Goal: Task Accomplishment & Management: Complete application form

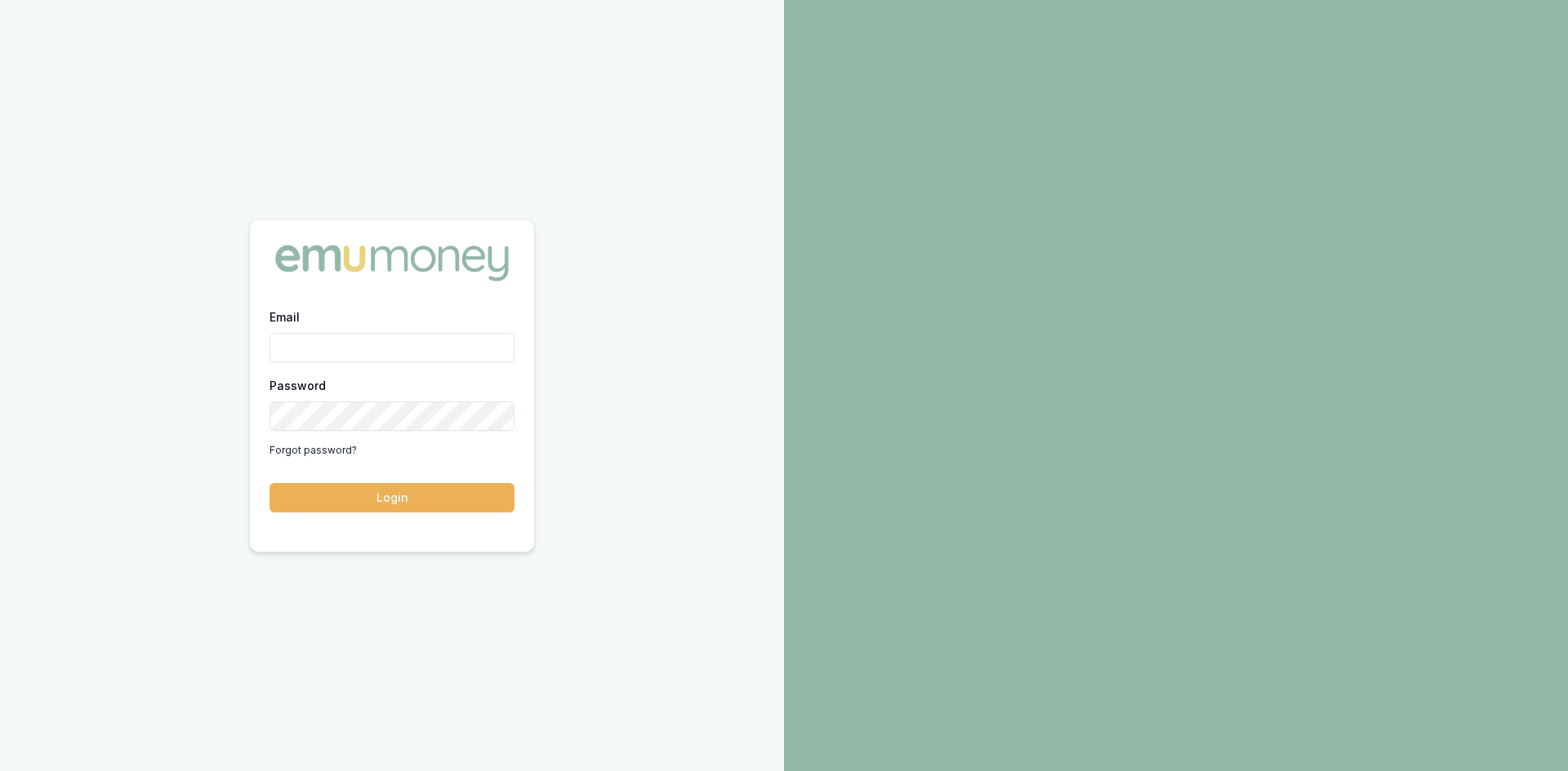
click at [339, 353] on input "Email" at bounding box center [392, 348] width 245 height 29
type input "[PERSON_NAME][EMAIL_ADDRESS][DOMAIN_NAME]"
click at [394, 502] on button "Login" at bounding box center [392, 497] width 245 height 29
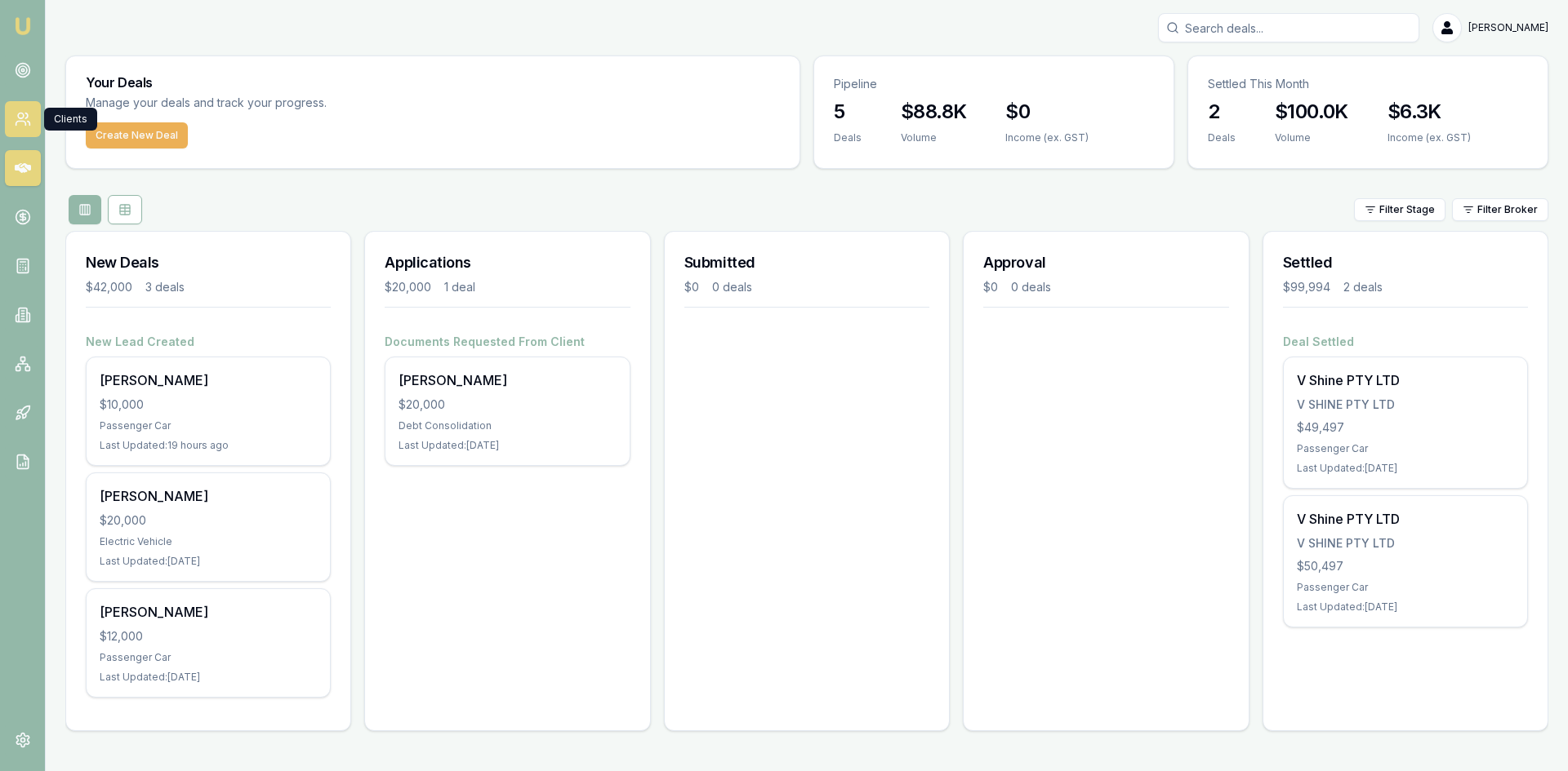
click at [32, 121] on link at bounding box center [22, 119] width 36 height 36
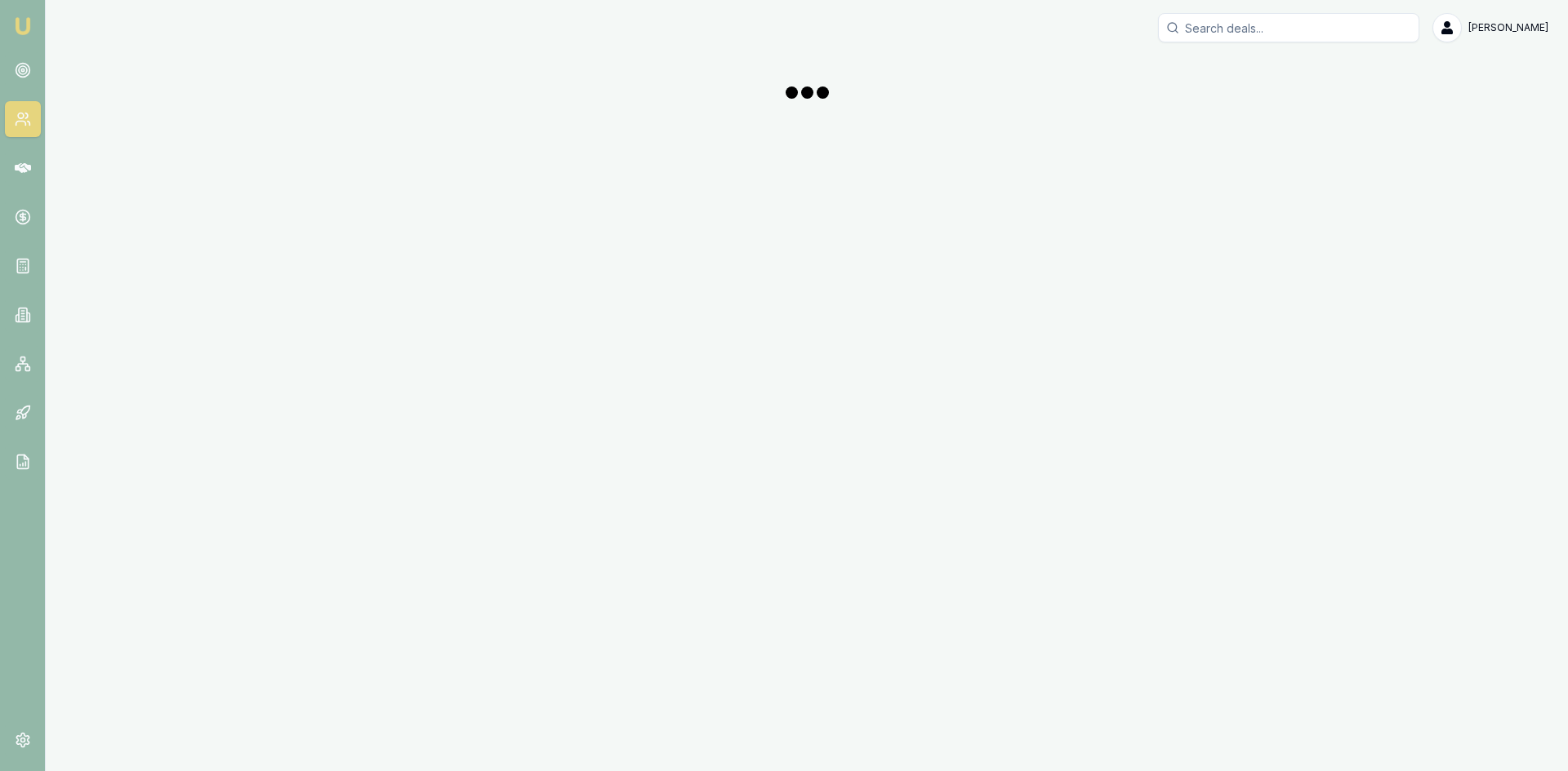
click at [16, 121] on icon at bounding box center [22, 119] width 17 height 17
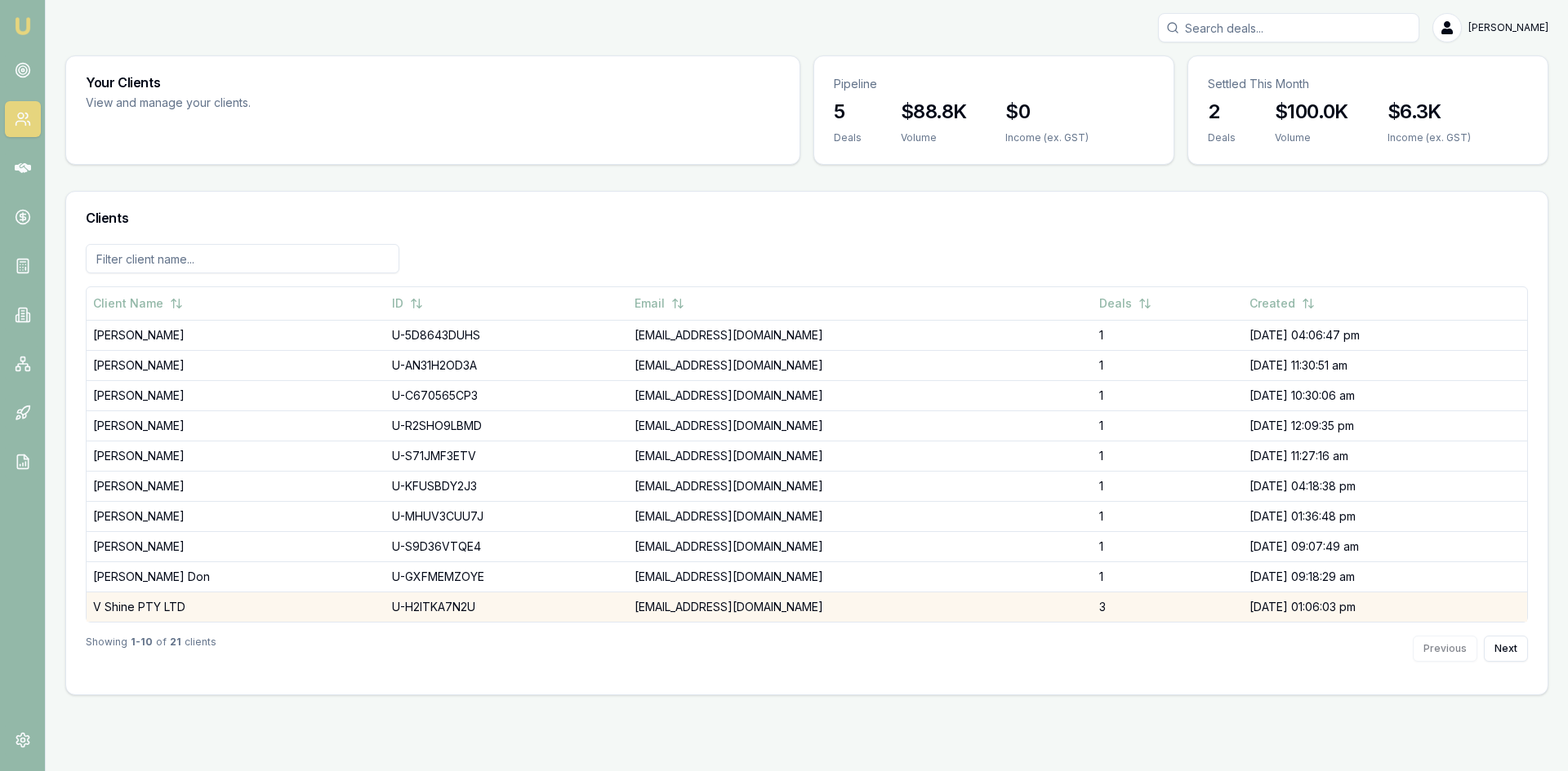
click at [110, 600] on td "V Shine PTY LTD" at bounding box center [237, 607] width 299 height 30
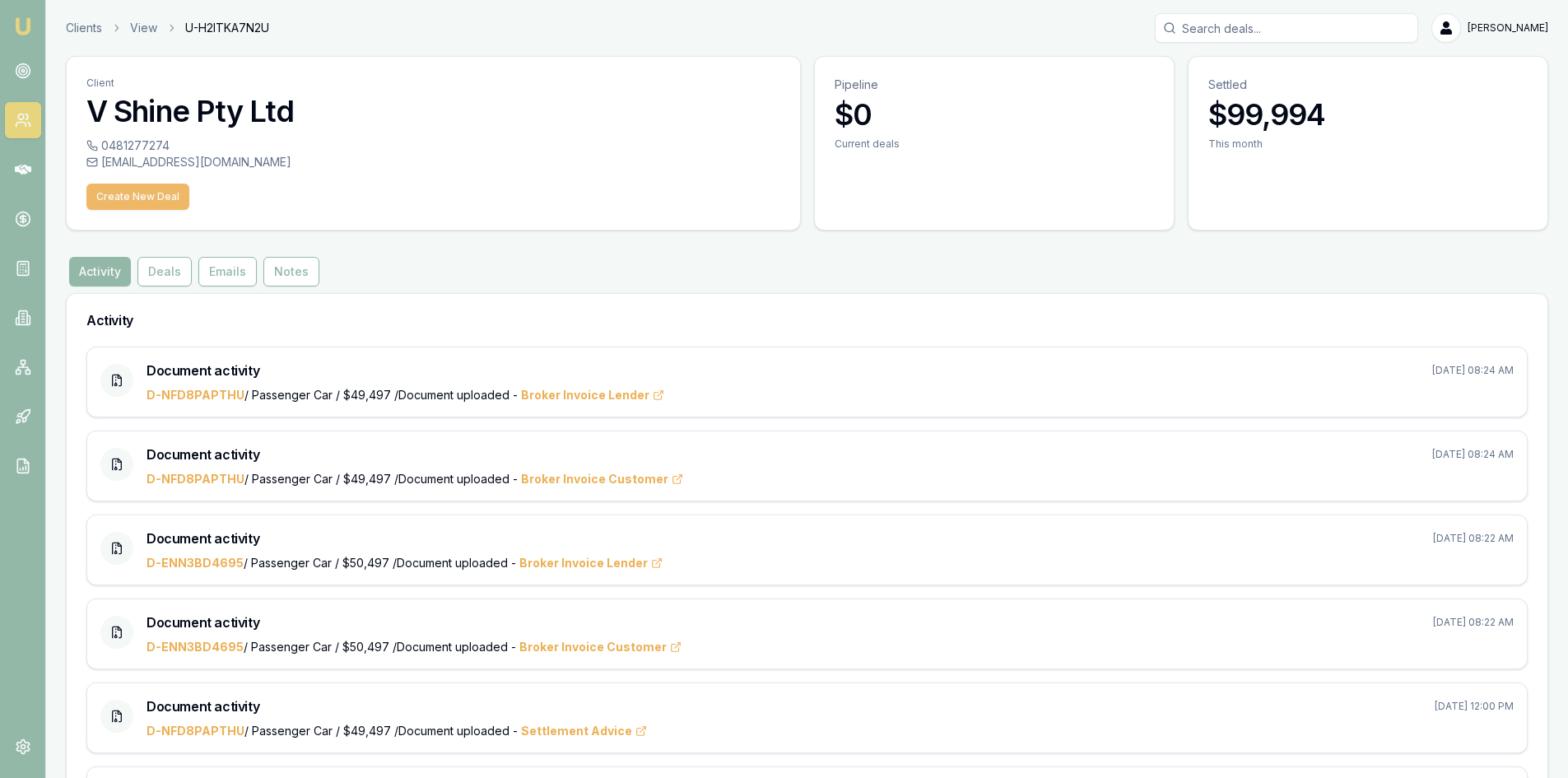
click at [135, 198] on button "Create New Deal" at bounding box center [138, 196] width 102 height 27
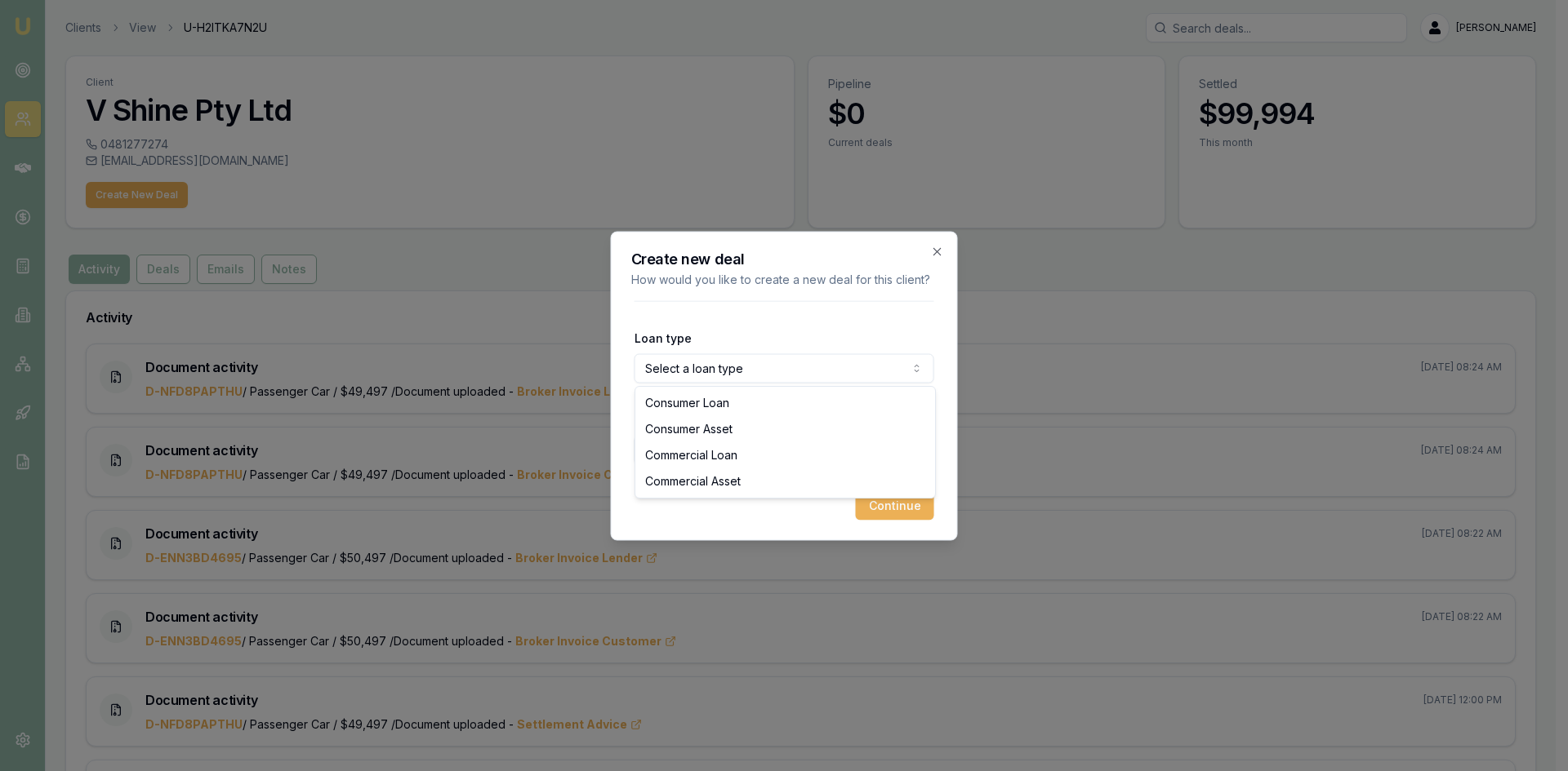
click at [672, 369] on body "Emu Broker Clients View U-H2ITKA7N2U [PERSON_NAME] Toggle Menu Client V Shine P…" at bounding box center [777, 385] width 1555 height 771
select select "COMMERCIAL_ASSET"
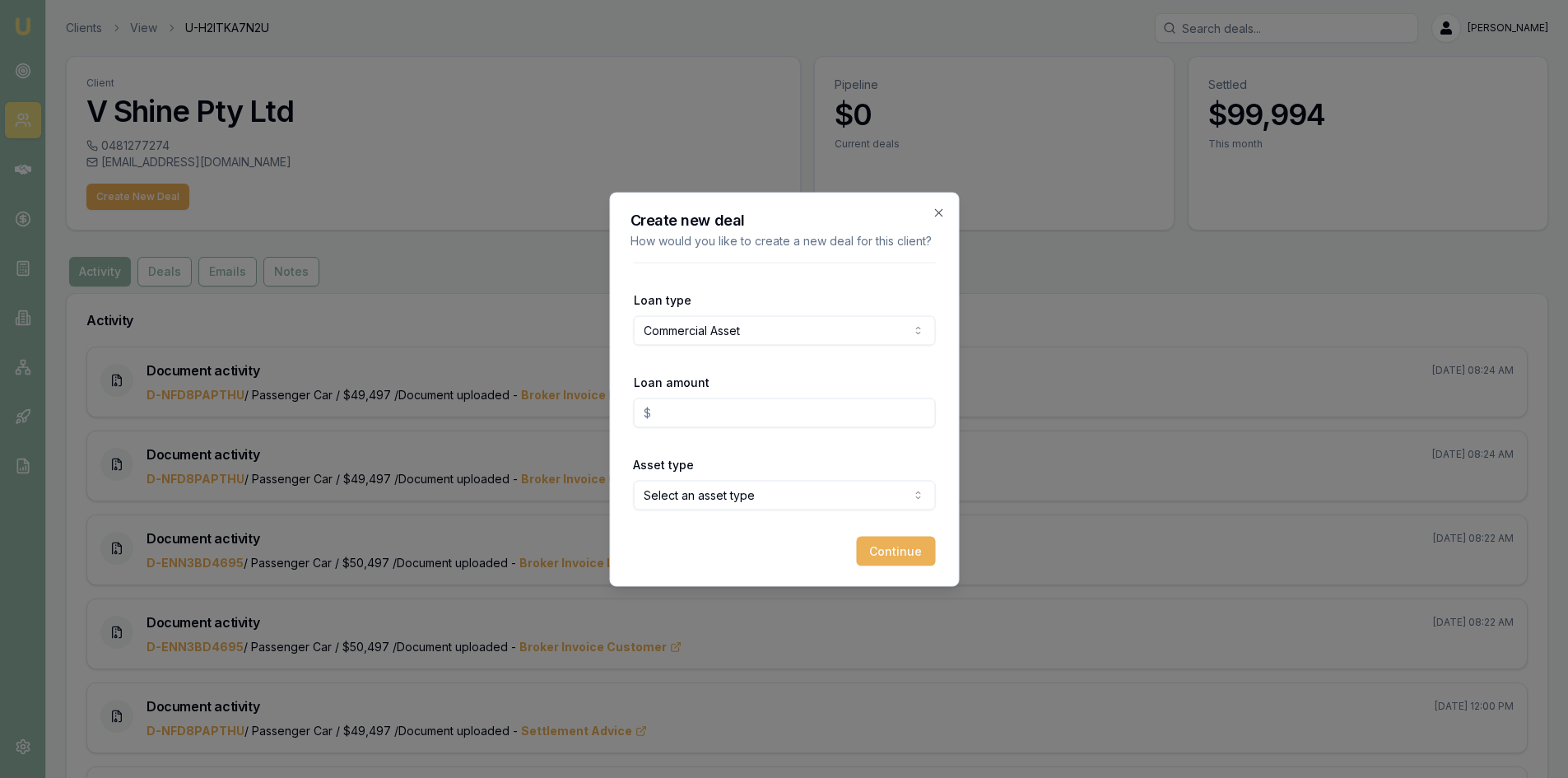
click at [693, 412] on input "Loan amount" at bounding box center [784, 412] width 303 height 30
click at [691, 407] on input "Loan amount" at bounding box center [784, 412] width 303 height 30
type input "$50,997.00"
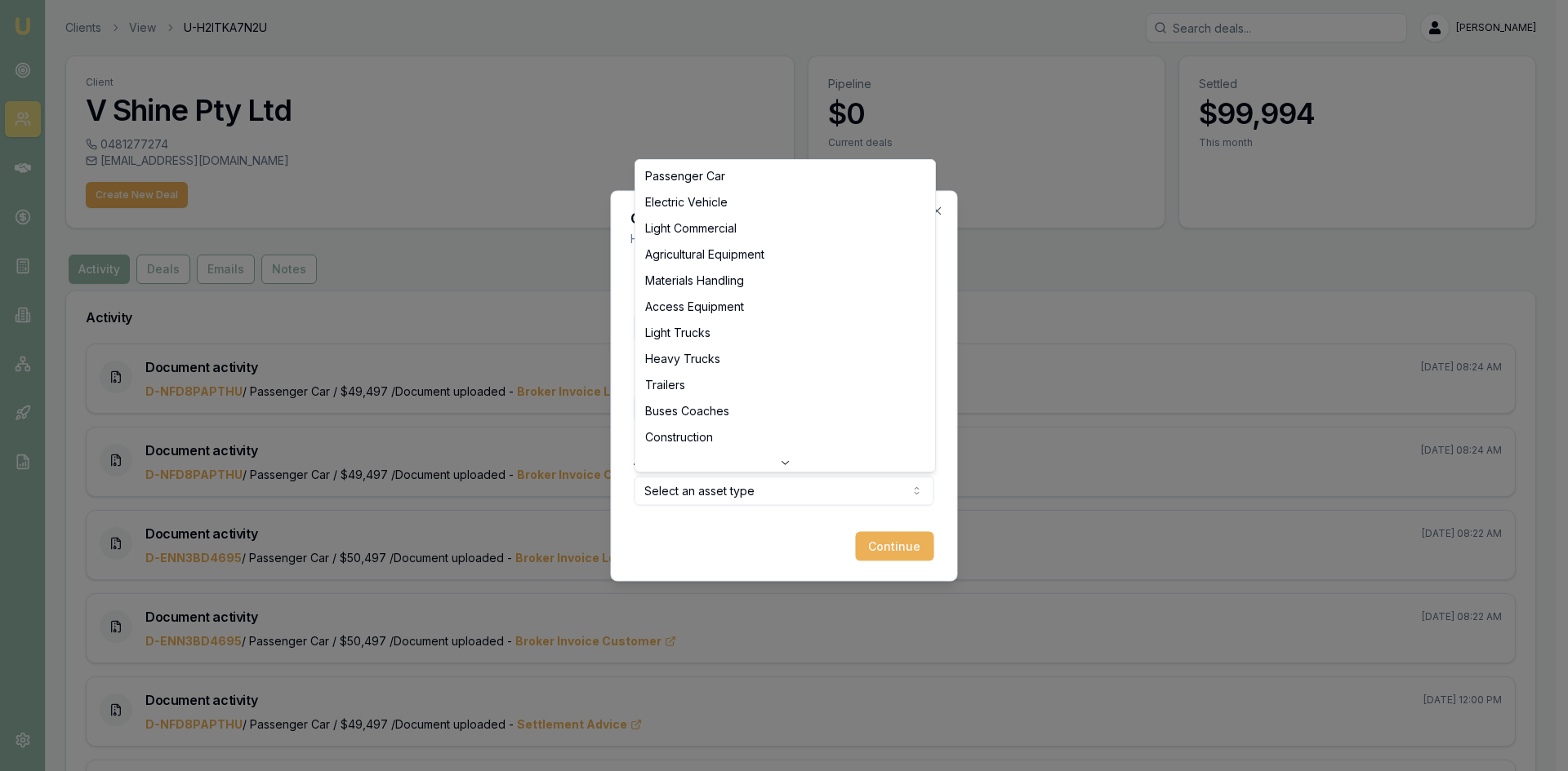
click at [719, 497] on body "Emu Broker Clients View U-H2ITKA7N2U [PERSON_NAME] Toggle Menu Client V Shine P…" at bounding box center [777, 385] width 1555 height 771
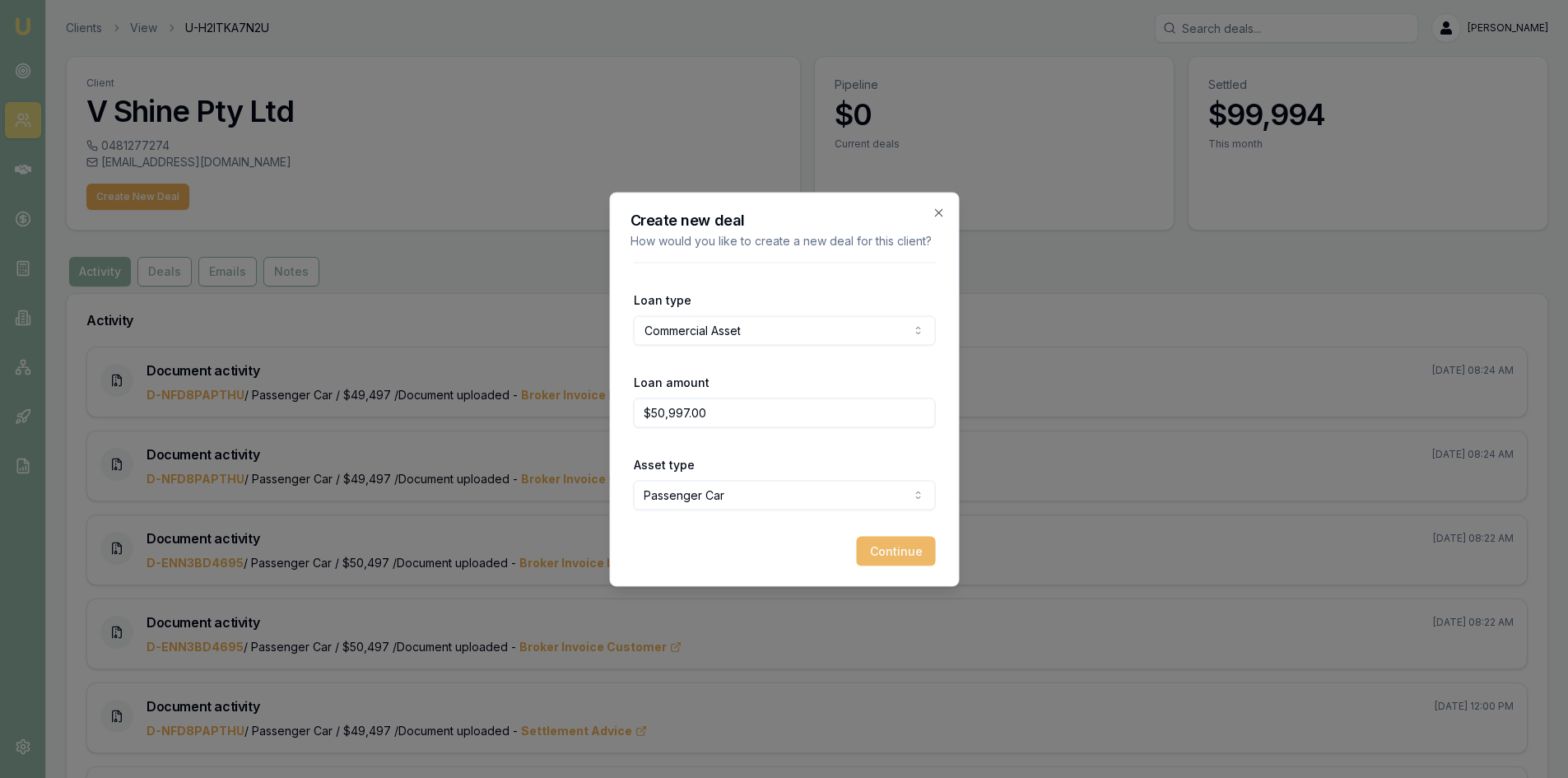
click at [902, 556] on button "Continue" at bounding box center [896, 551] width 79 height 30
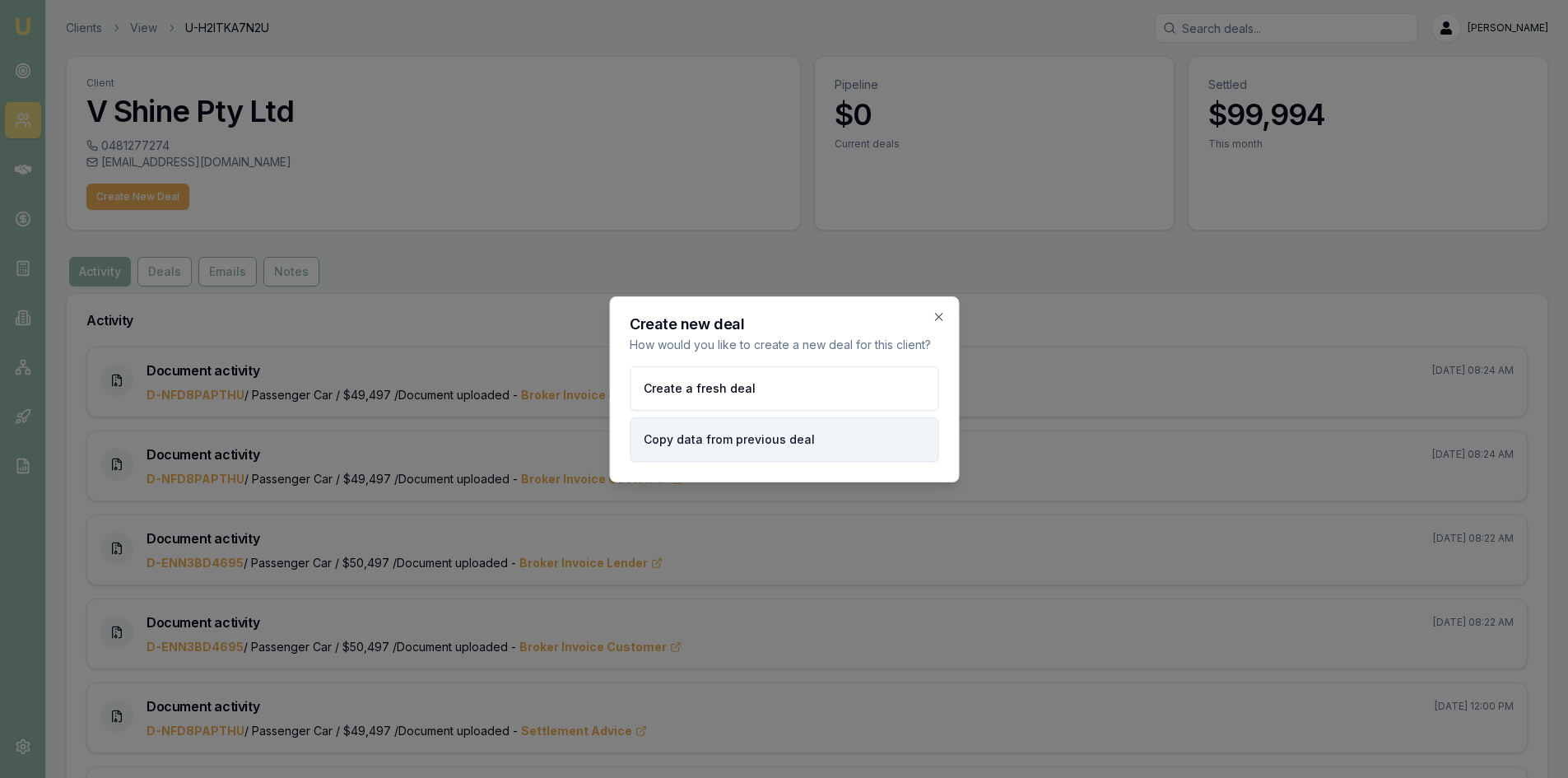
click at [773, 438] on button "Copy data from previous deal" at bounding box center [784, 439] width 308 height 44
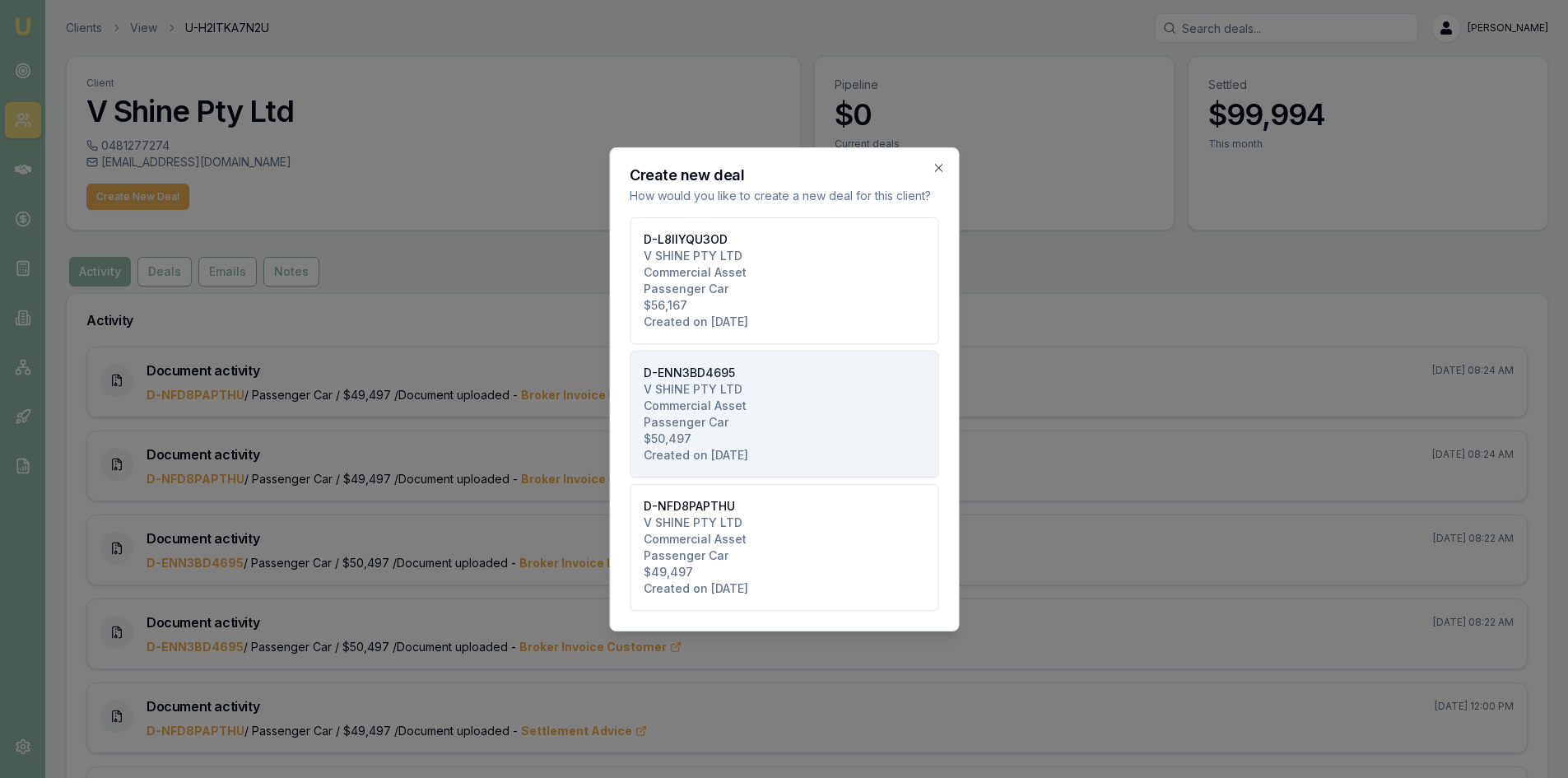
click at [782, 424] on button "D-ENN3BD4695 V SHINE PTY LTD Commercial Asset Passenger Car $50,497 Created on …" at bounding box center [784, 414] width 308 height 127
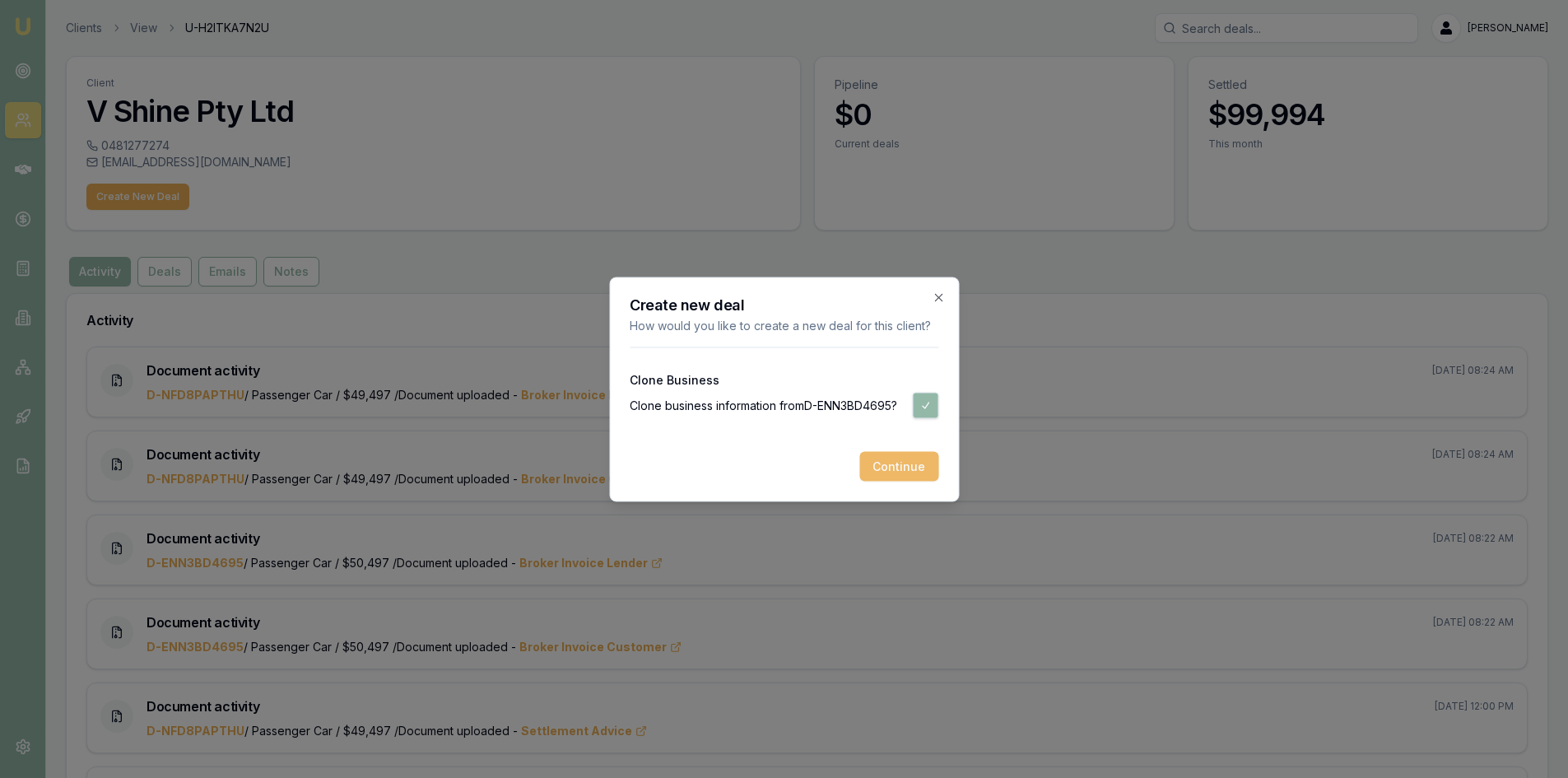
click at [898, 467] on button "Continue" at bounding box center [899, 466] width 79 height 30
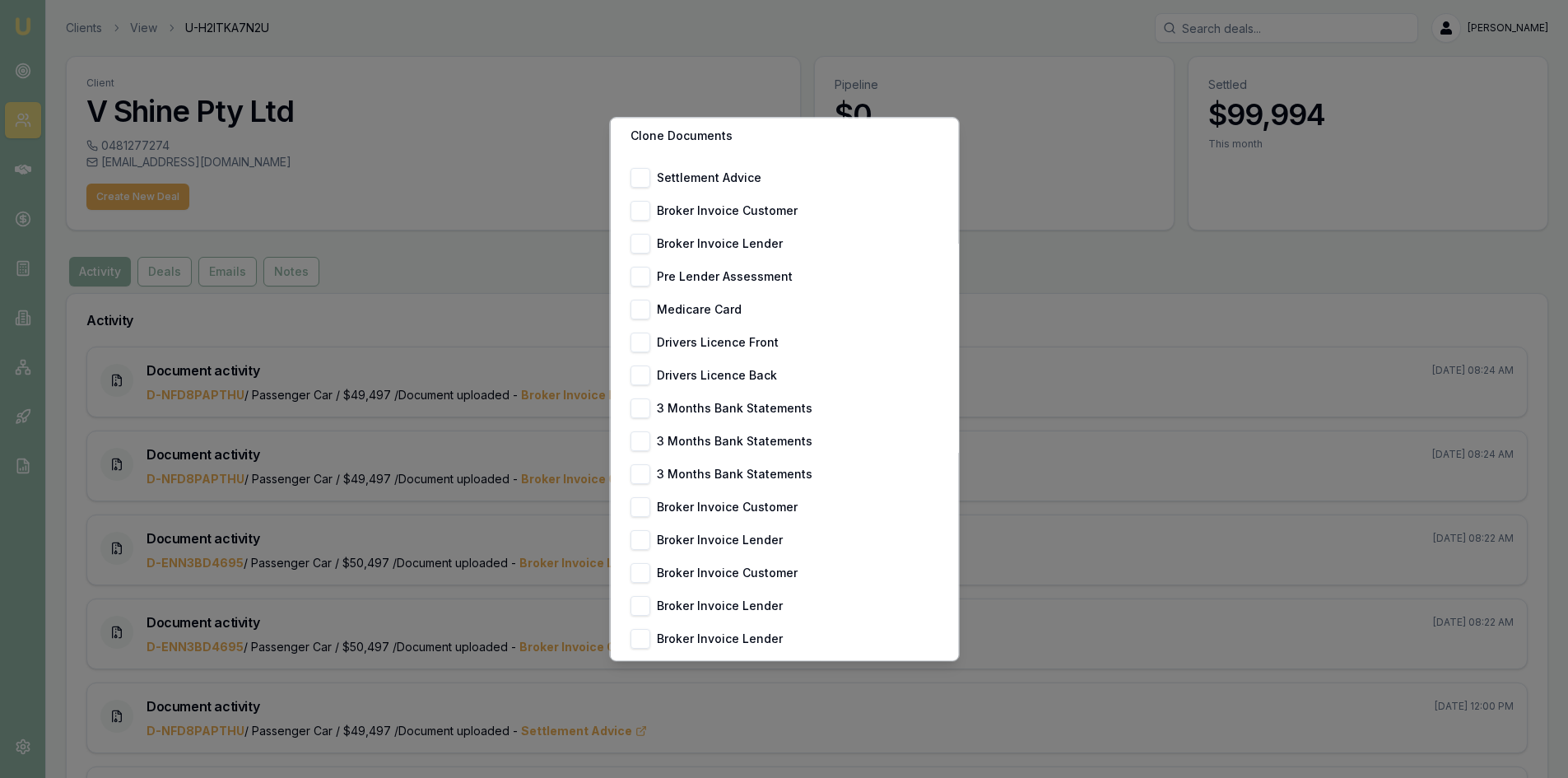
scroll to position [165, 0]
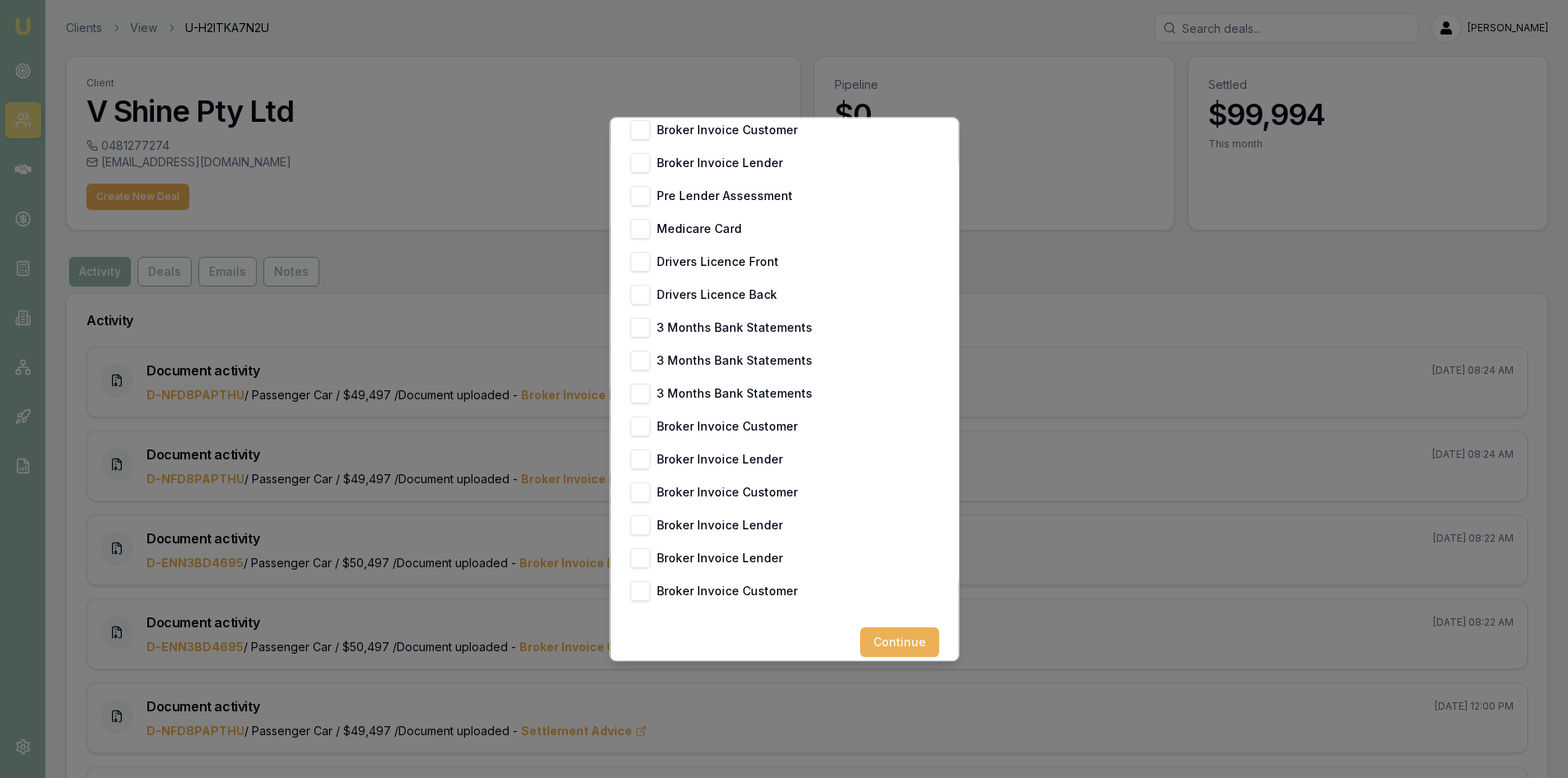
click at [642, 239] on button "Medicare Card" at bounding box center [640, 229] width 20 height 20
checkbox input "true"
click at [642, 272] on button "Drivers Licence Front" at bounding box center [640, 262] width 20 height 20
checkbox input "true"
click at [644, 305] on button "Drivers Licence Back" at bounding box center [640, 295] width 20 height 20
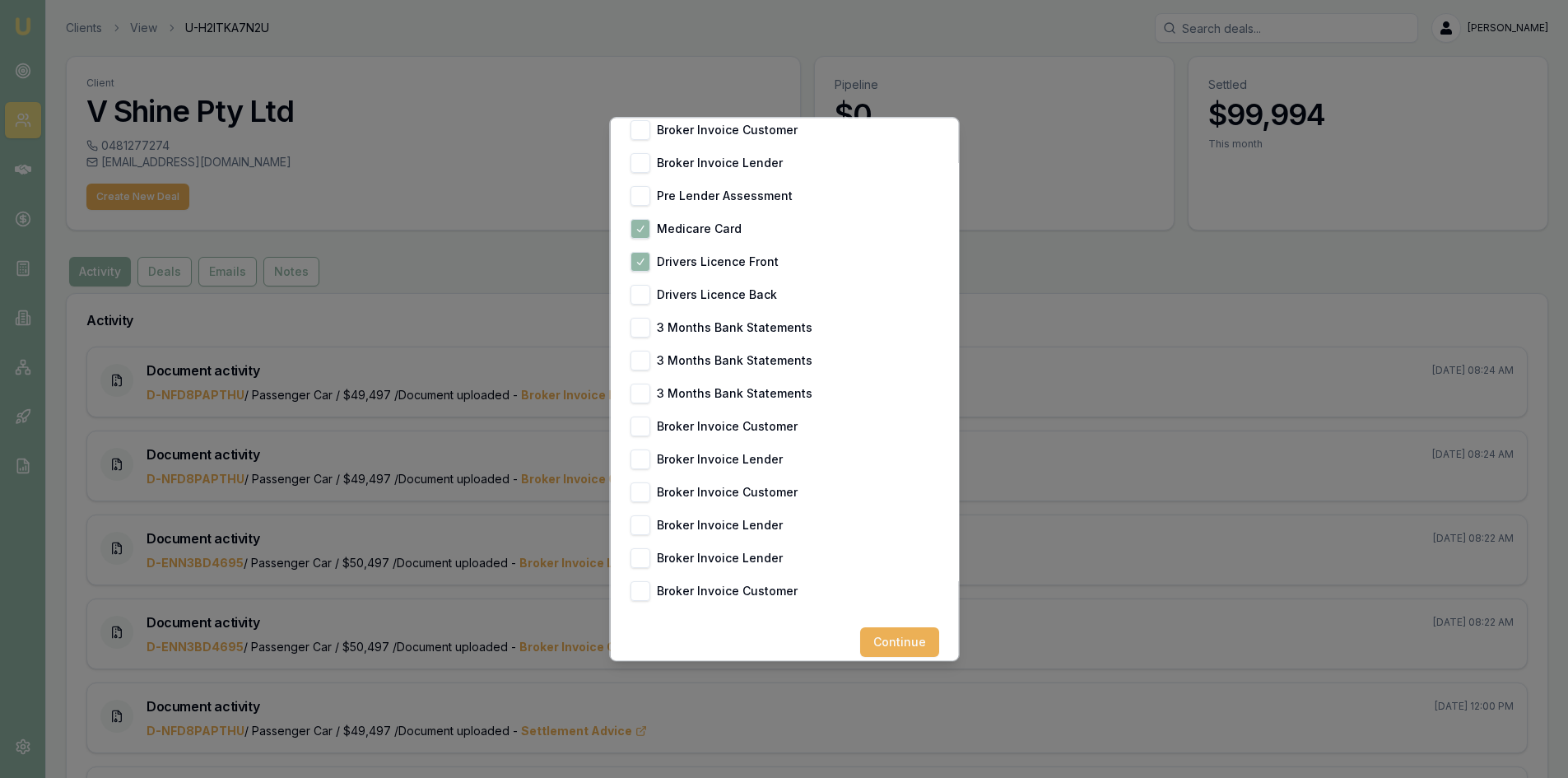
checkbox input "true"
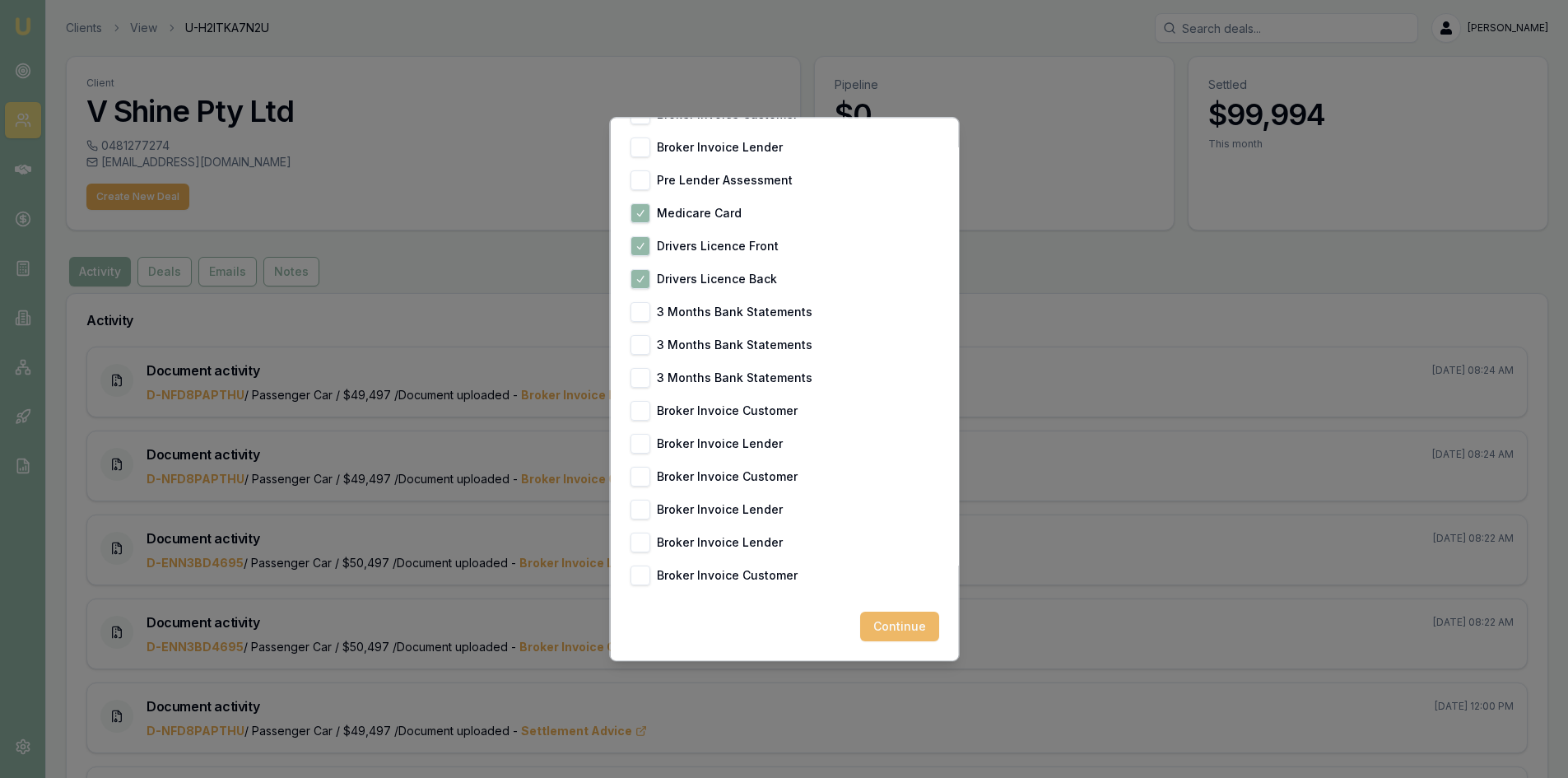
click at [863, 622] on button "Continue" at bounding box center [899, 627] width 79 height 30
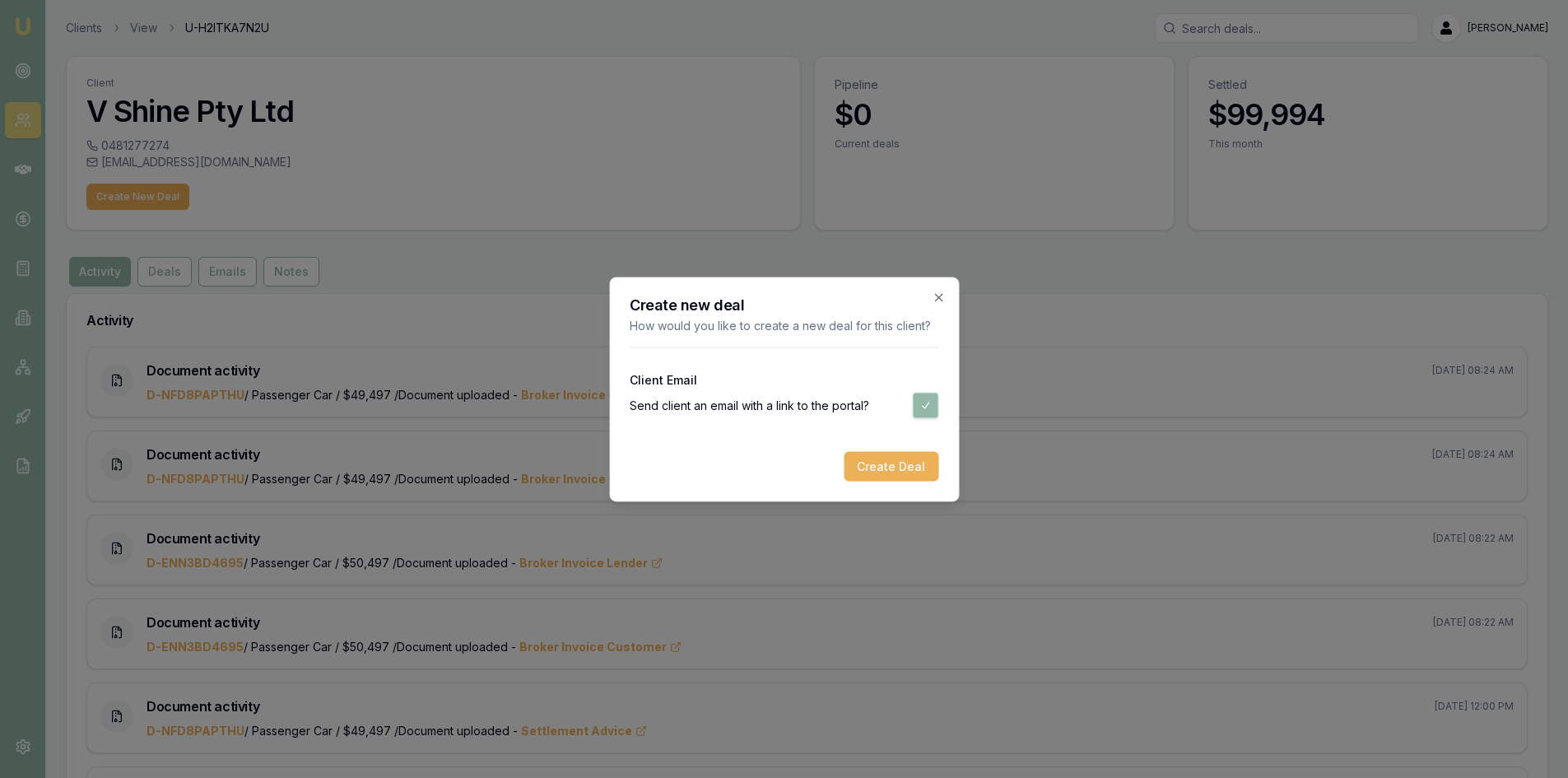
scroll to position [0, 0]
click at [917, 402] on button "button" at bounding box center [924, 405] width 27 height 27
checkbox input "false"
click at [916, 462] on button "Create Deal" at bounding box center [891, 466] width 95 height 30
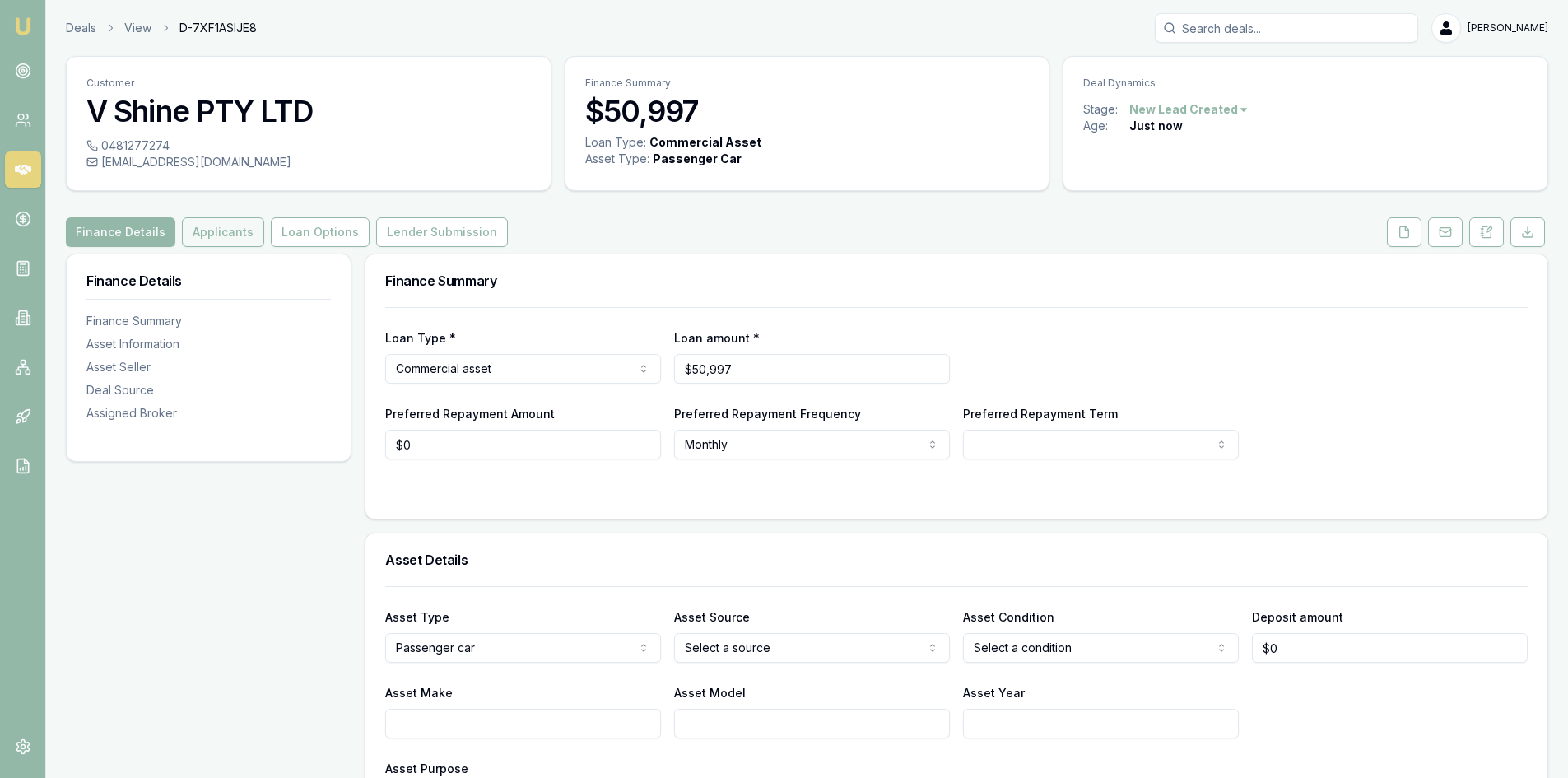
click at [228, 223] on button "Applicants" at bounding box center [224, 232] width 83 height 30
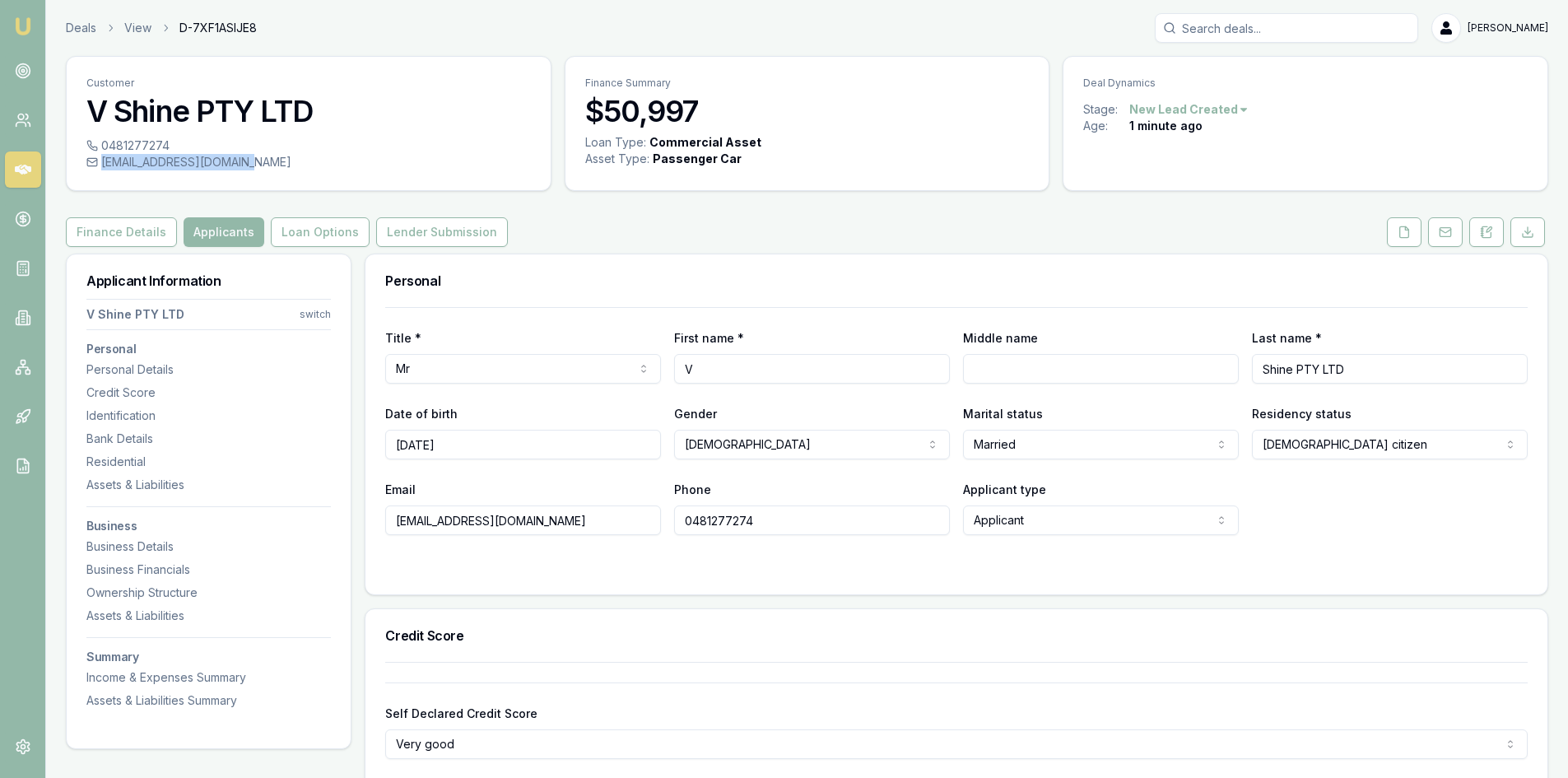
drag, startPoint x: 247, startPoint y: 157, endPoint x: 239, endPoint y: 167, distance: 12.8
click at [239, 167] on div "[EMAIL_ADDRESS][DOMAIN_NAME]" at bounding box center [308, 162] width 444 height 17
copy div "[EMAIL_ADDRESS][DOMAIN_NAME]"
drag, startPoint x: 102, startPoint y: 145, endPoint x: 168, endPoint y: 152, distance: 66.4
click at [168, 152] on div "0481277274" at bounding box center [308, 145] width 444 height 17
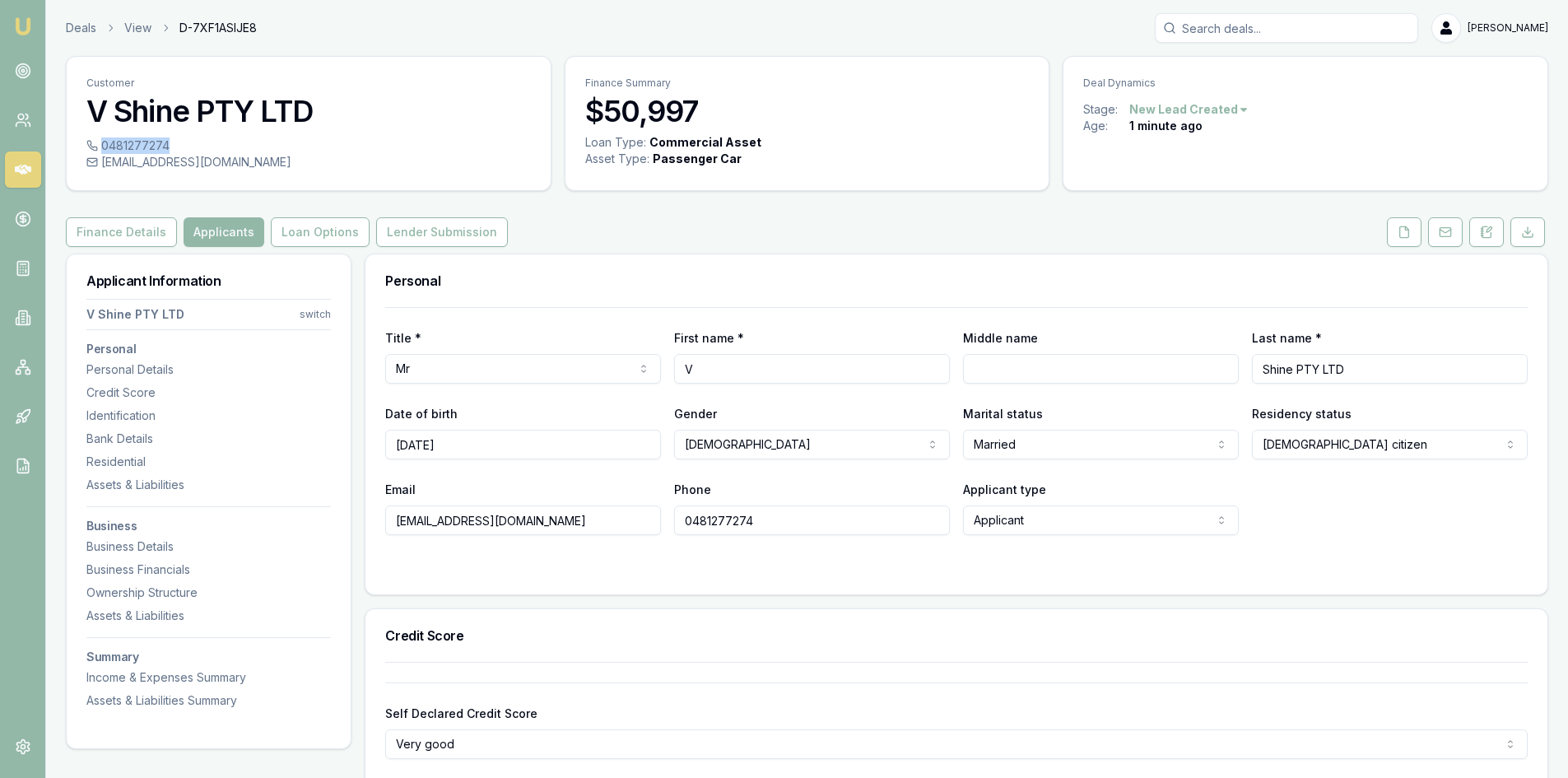
copy div "0481277274"
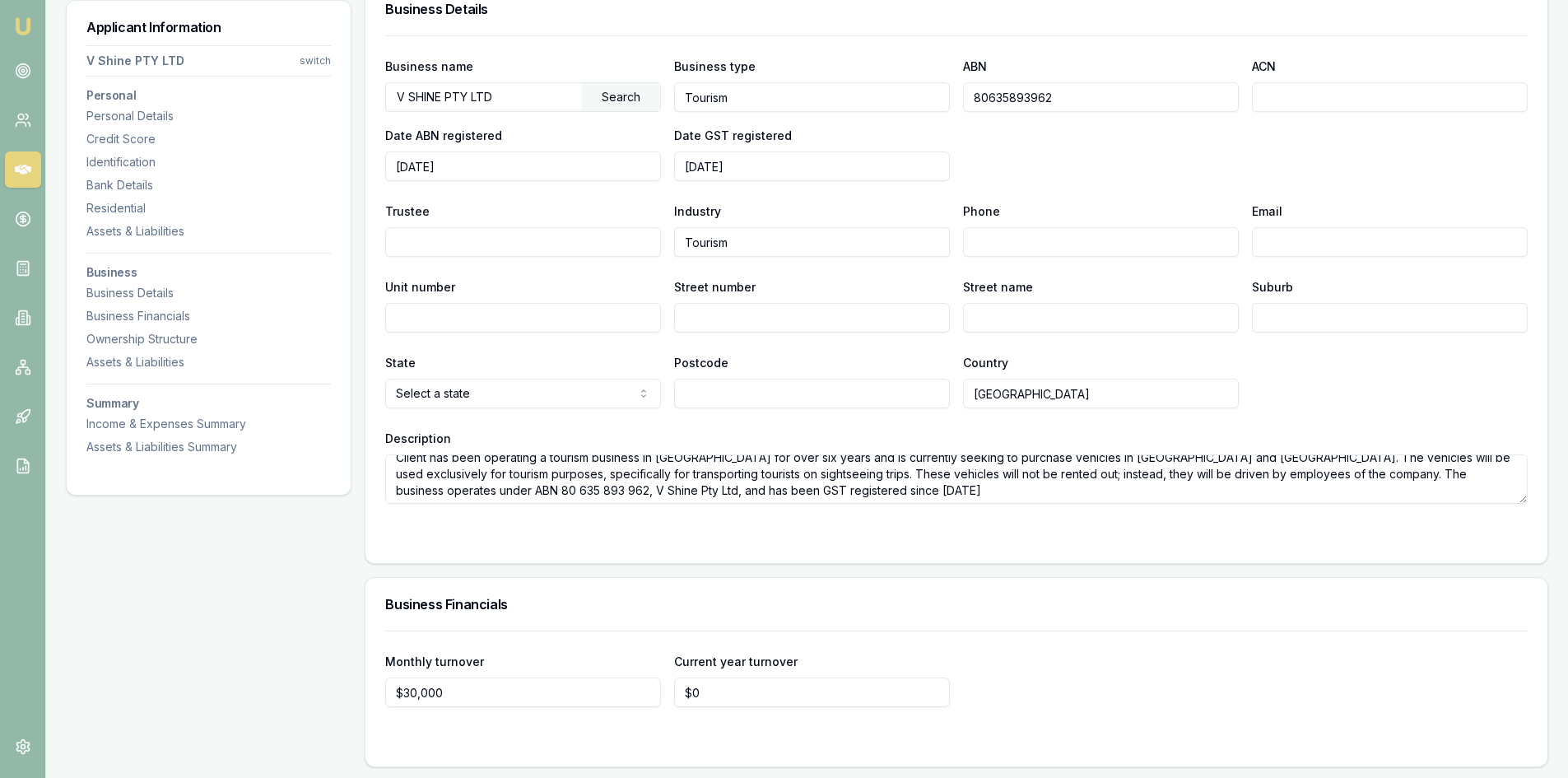
scroll to position [15, 0]
drag, startPoint x: 395, startPoint y: 472, endPoint x: 831, endPoint y: 488, distance: 436.3
click at [831, 488] on textarea "Client has been operating a tourism business in [GEOGRAPHIC_DATA] for over six …" at bounding box center [956, 479] width 1142 height 49
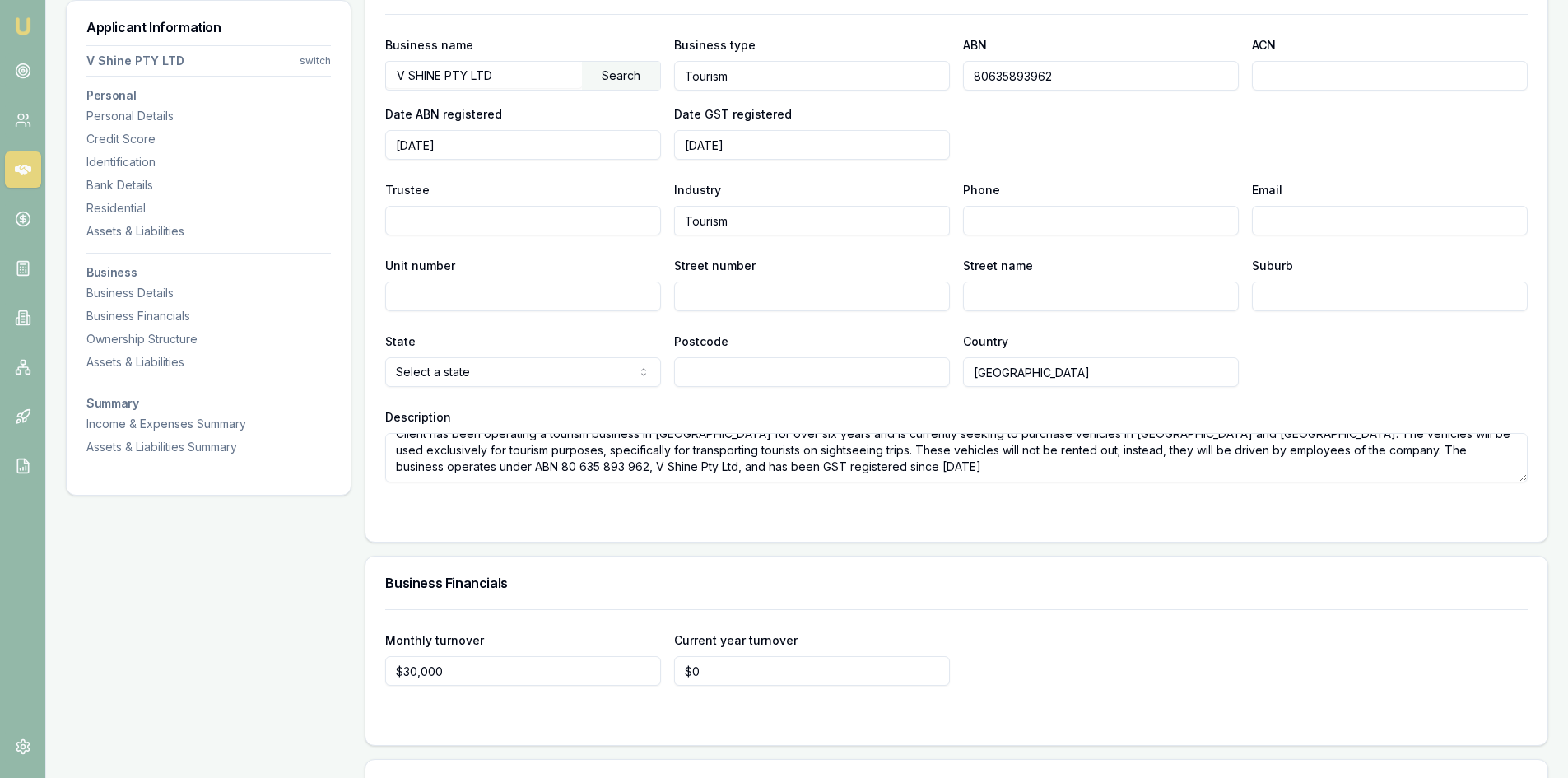
scroll to position [2440, 0]
